Goal: Task Accomplishment & Management: Complete application form

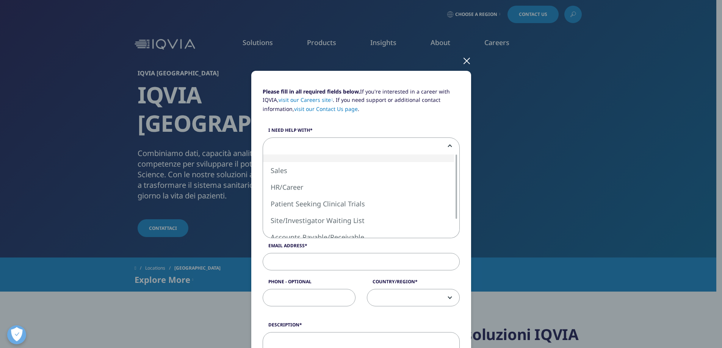
click at [304, 148] on span at bounding box center [361, 146] width 196 height 17
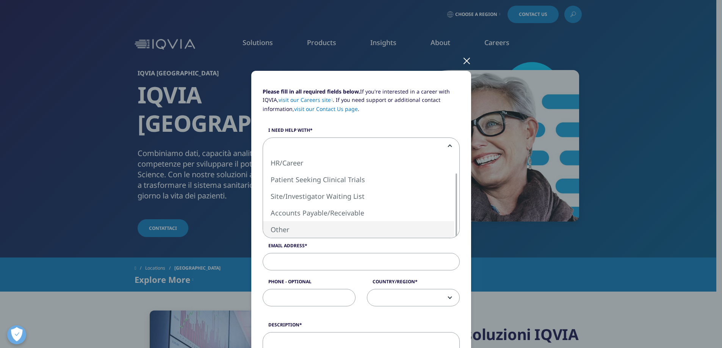
select select "Other"
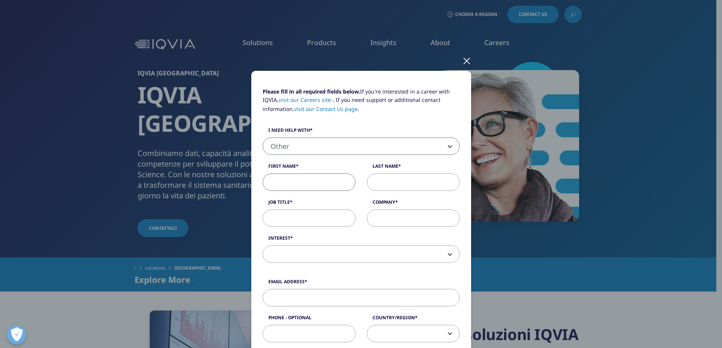
click at [293, 183] on input "First Name" at bounding box center [309, 182] width 93 height 17
type input "[PERSON_NAME]"
type input "Laudati"
type input "[EMAIL_ADDRESS][DOMAIN_NAME]"
type input "3939101774"
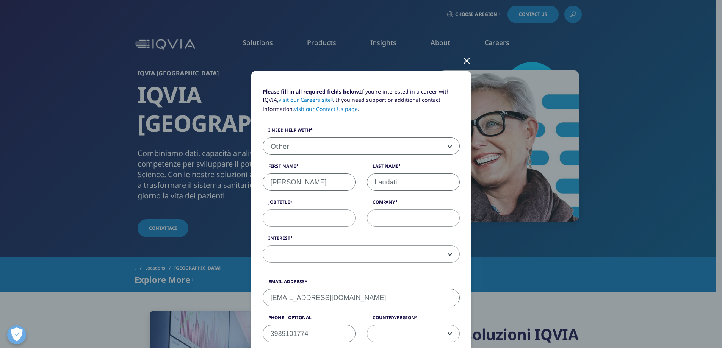
click at [292, 223] on input "Job Title" at bounding box center [309, 218] width 93 height 17
type input "Farmacista"
click at [387, 218] on input "Company" at bounding box center [413, 218] width 93 height 17
type input "Farmacia Fugaro"
click at [307, 254] on span at bounding box center [361, 254] width 196 height 17
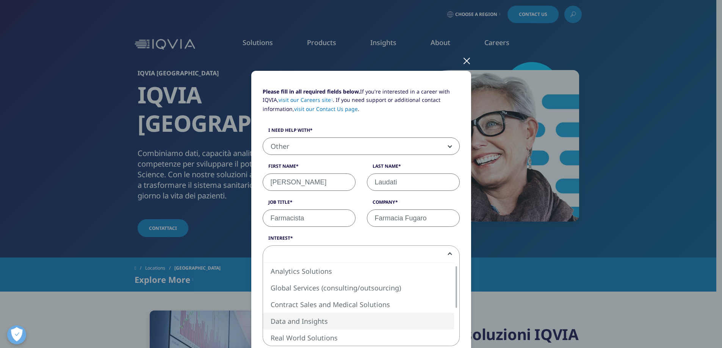
select select "Data and Insights"
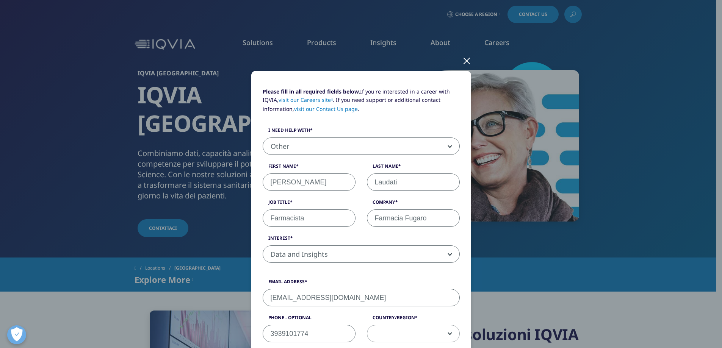
drag, startPoint x: 351, startPoint y: 298, endPoint x: 237, endPoint y: 281, distance: 115.4
click at [237, 281] on div "Please fill in all required fields below. If you're interested in a career with…" at bounding box center [361, 333] width 447 height 667
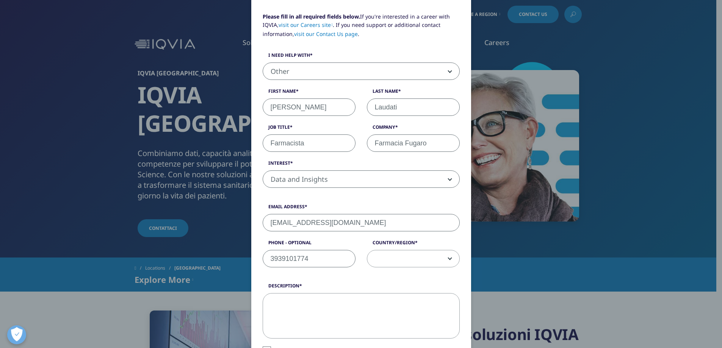
scroll to position [76, 0]
type input "[EMAIL_ADDRESS][DOMAIN_NAME]"
click at [450, 262] on span at bounding box center [413, 258] width 92 height 17
select select "[GEOGRAPHIC_DATA]"
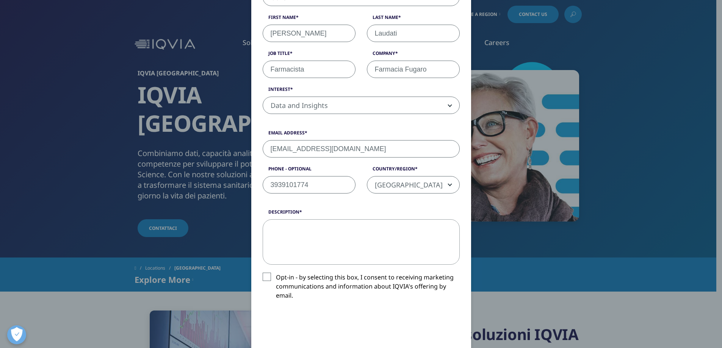
scroll to position [152, 0]
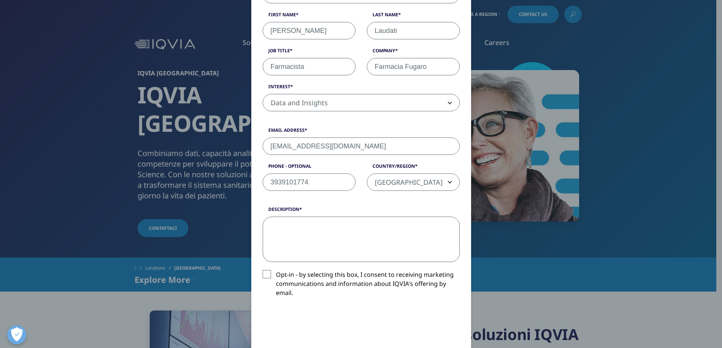
click at [288, 234] on textarea "Description" at bounding box center [361, 239] width 197 height 45
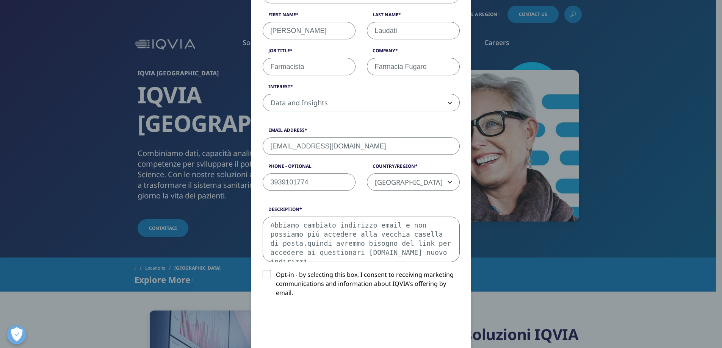
scroll to position [5, 0]
click at [263, 274] on label "Opt-in - by selecting this box, I consent to receiving marketing communications…" at bounding box center [361, 285] width 197 height 31
click at [276, 270] on input "Opt-in - by selecting this box, I consent to receiving marketing communications…" at bounding box center [276, 270] width 0 height 0
click at [306, 258] on textarea "Abbiamo cambiato indirizzo email e non possiamo più accedere alla vecchia casel…" at bounding box center [361, 239] width 197 height 45
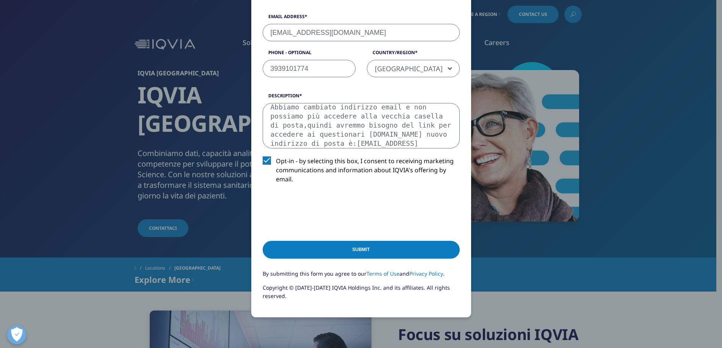
type textarea "Abbiamo cambiato indirizzo email e non possiamo più accedere alla vecchia casel…"
click at [343, 249] on input "Submit" at bounding box center [361, 250] width 197 height 18
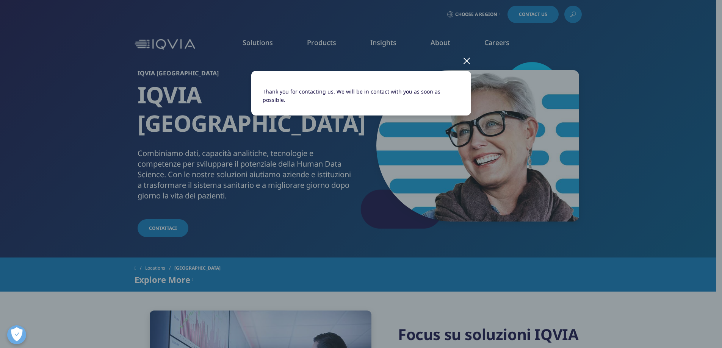
click at [467, 61] on div at bounding box center [467, 60] width 9 height 21
